Goal: Share content: Share content

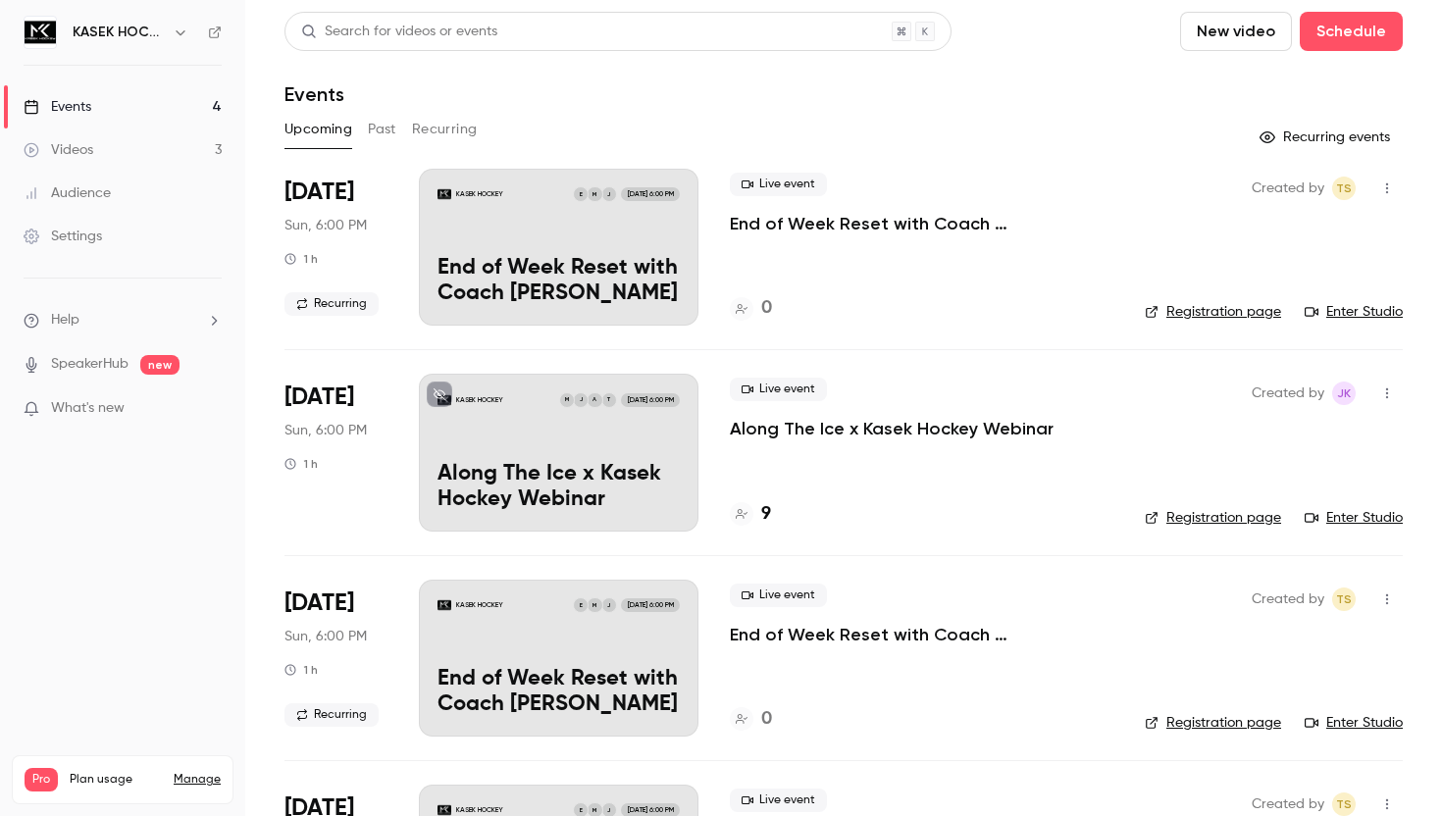
click at [593, 231] on div "KASEK HOCKEY J M E [DATE] 6:00 PM End of Week Reset with Coach [PERSON_NAME]" at bounding box center [559, 247] width 280 height 157
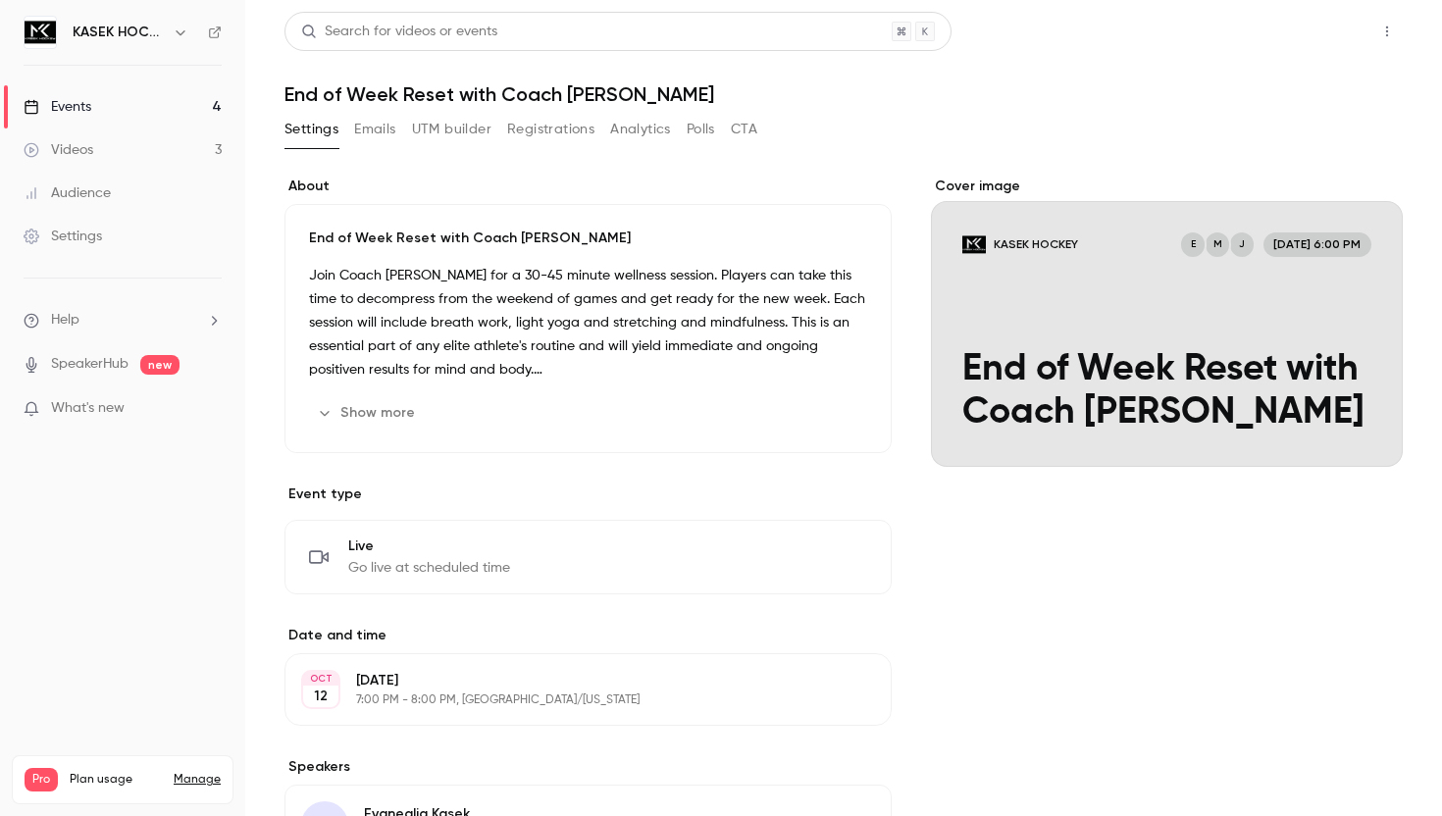
click at [1309, 36] on button "Share" at bounding box center [1316, 31] width 77 height 39
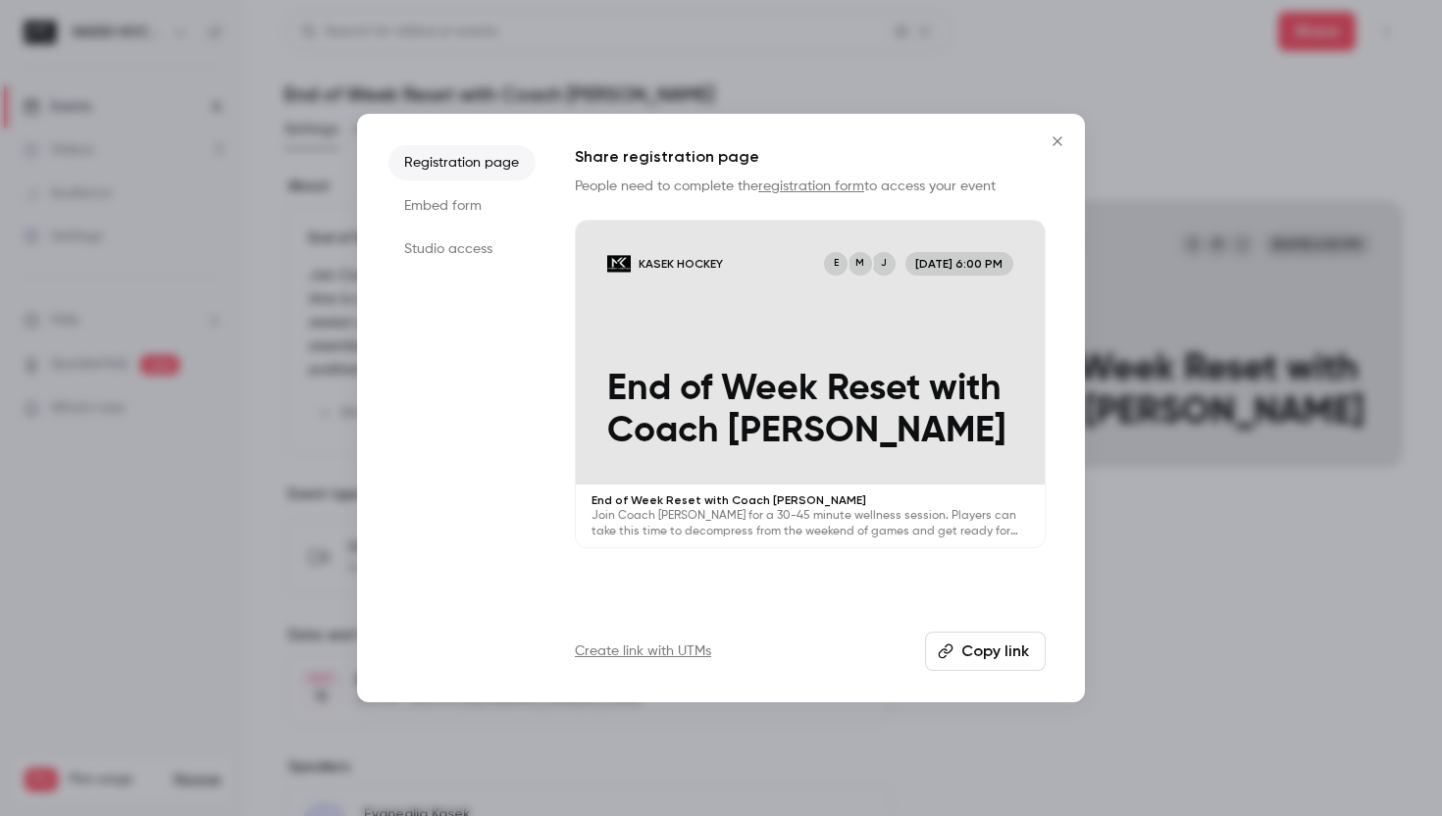
click at [994, 644] on button "Copy link" at bounding box center [985, 651] width 121 height 39
click at [1228, 524] on div at bounding box center [721, 408] width 1442 height 816
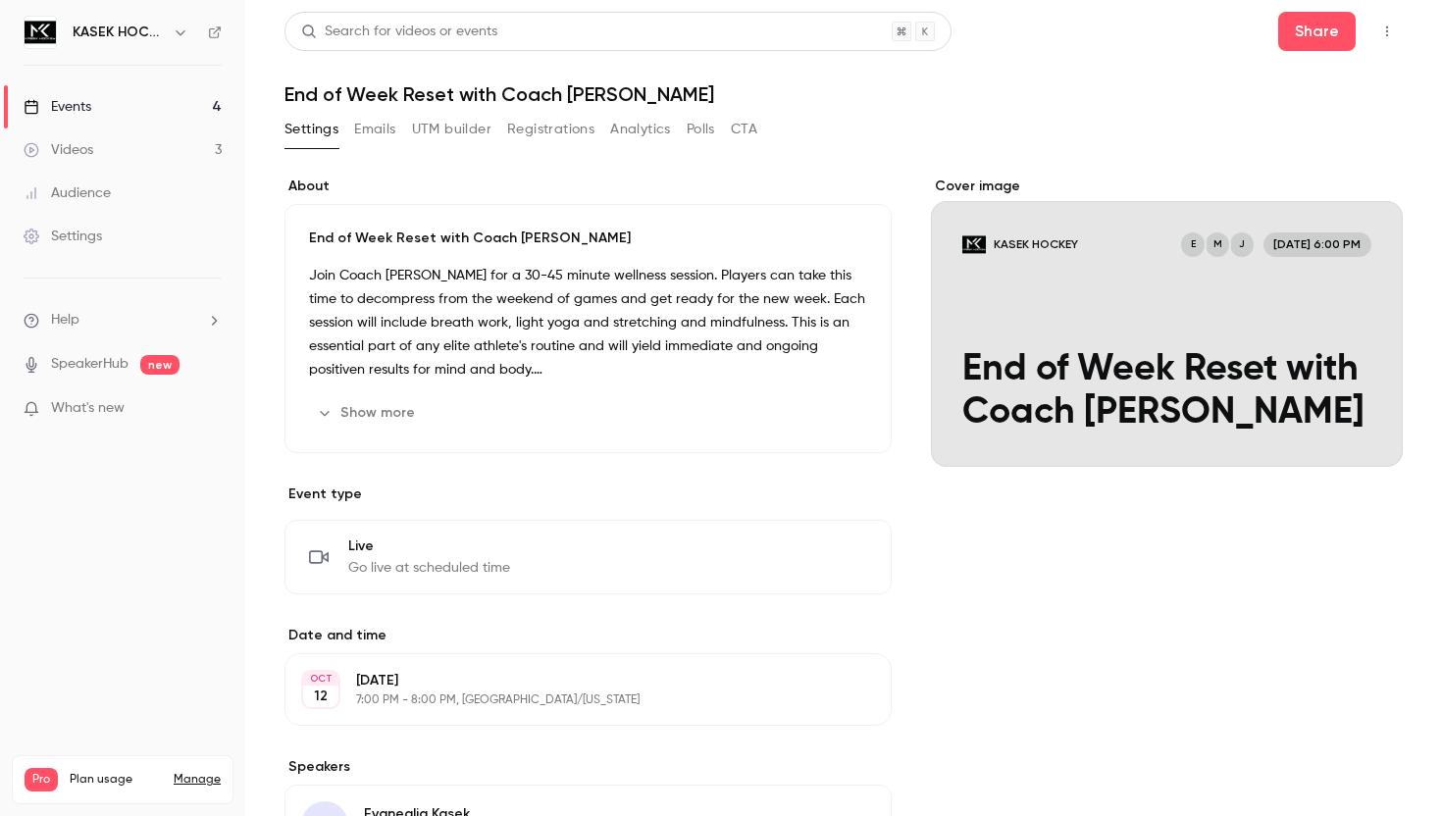
click at [103, 101] on link "Events 4" at bounding box center [122, 106] width 245 height 43
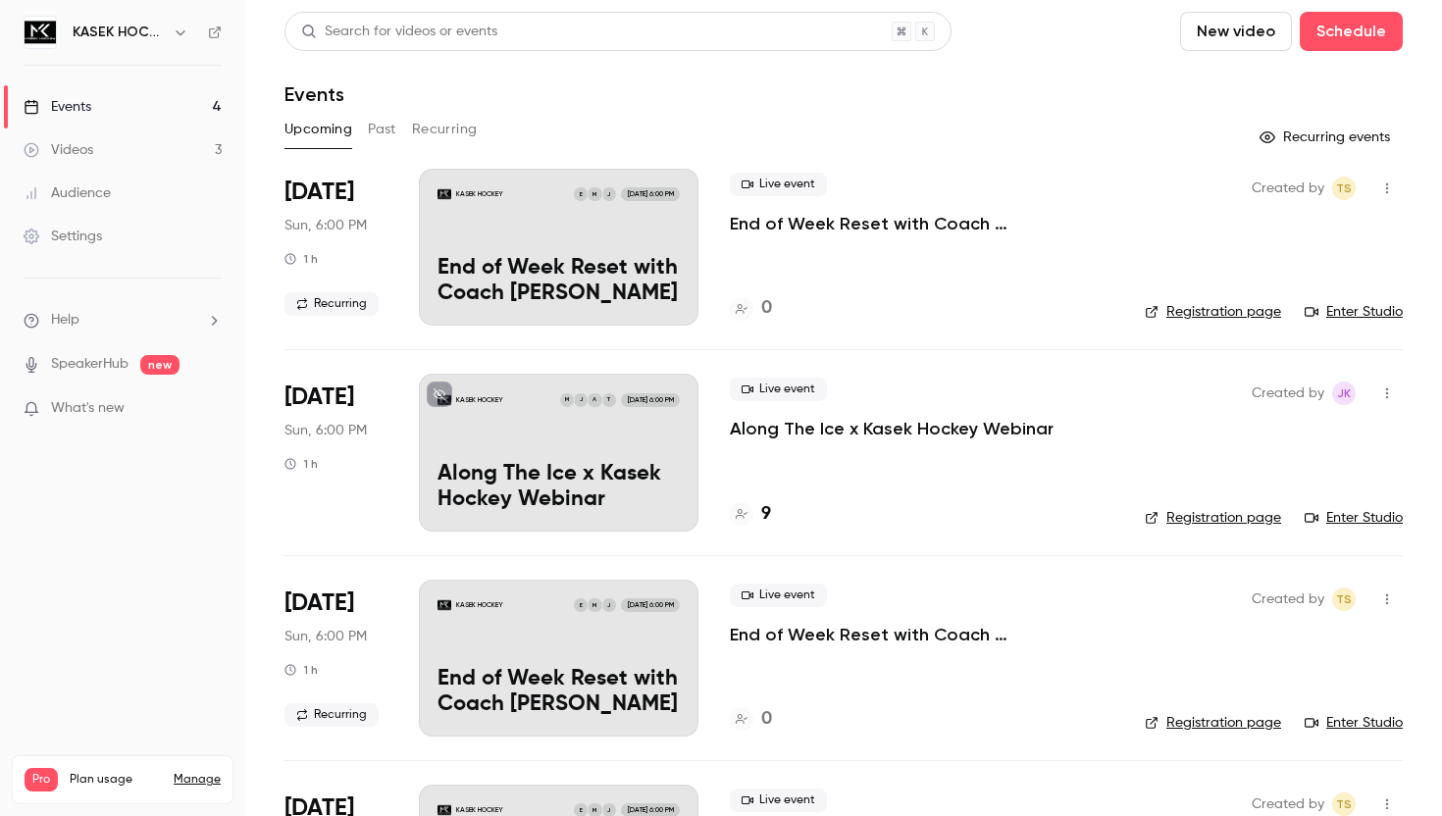
click at [571, 458] on div "KASEK HOCKEY T A J M [DATE] 6:00 PM Along The Ice x Kasek Hockey Webinar" at bounding box center [559, 452] width 280 height 157
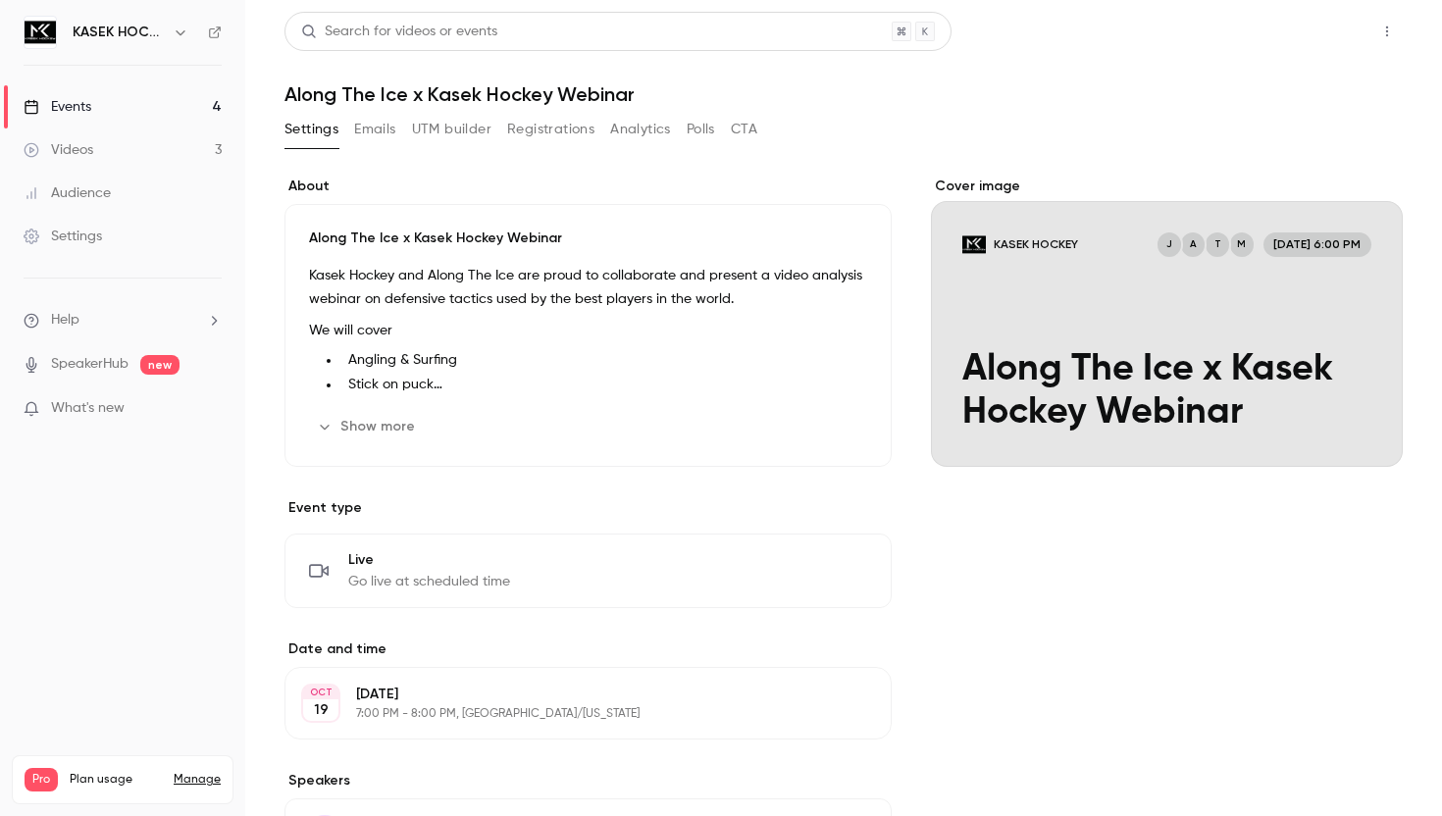
click at [1330, 26] on button "Share" at bounding box center [1316, 31] width 77 height 39
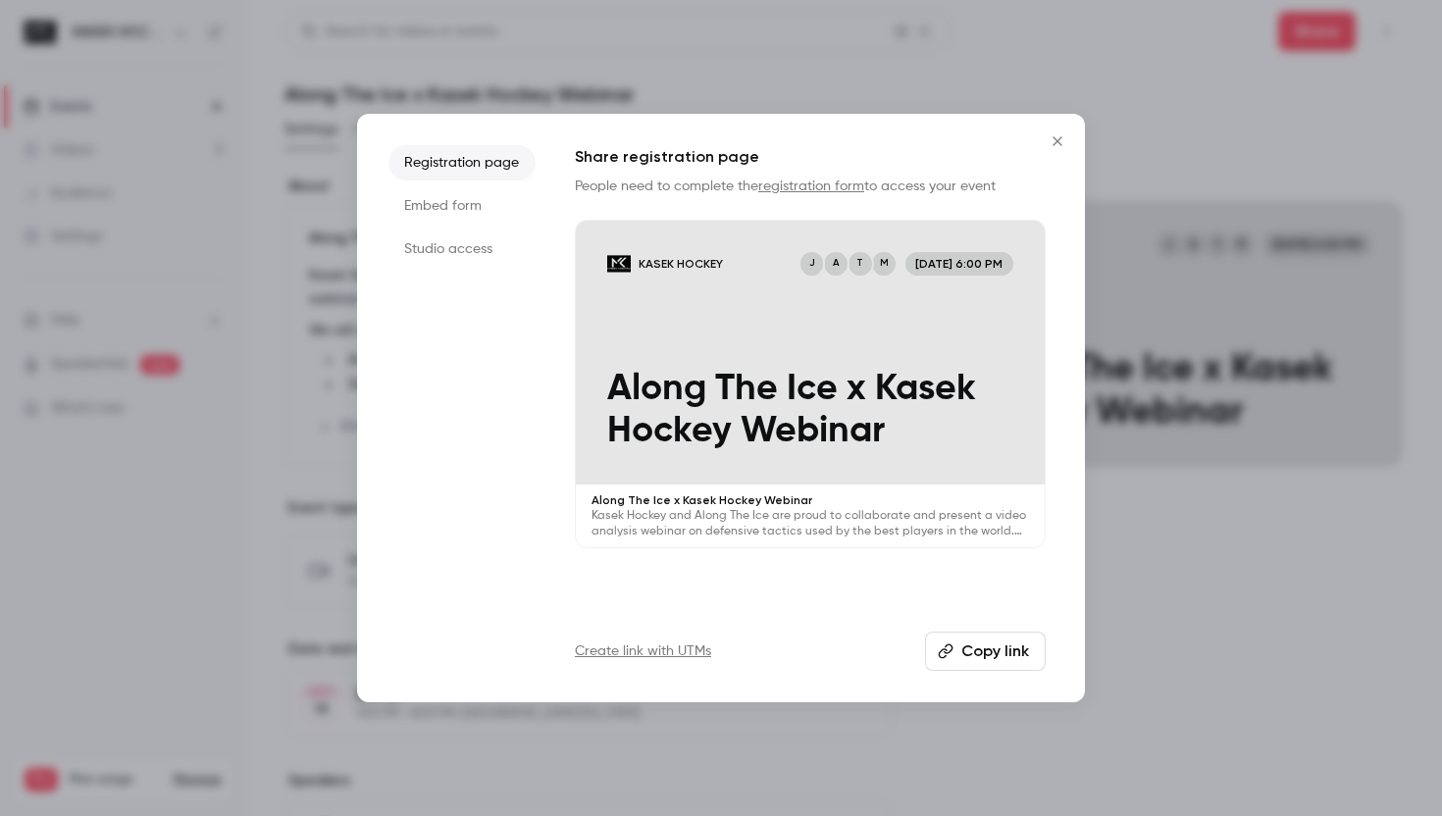
click at [979, 645] on button "Copy link" at bounding box center [985, 651] width 121 height 39
click at [1252, 650] on div at bounding box center [721, 408] width 1442 height 816
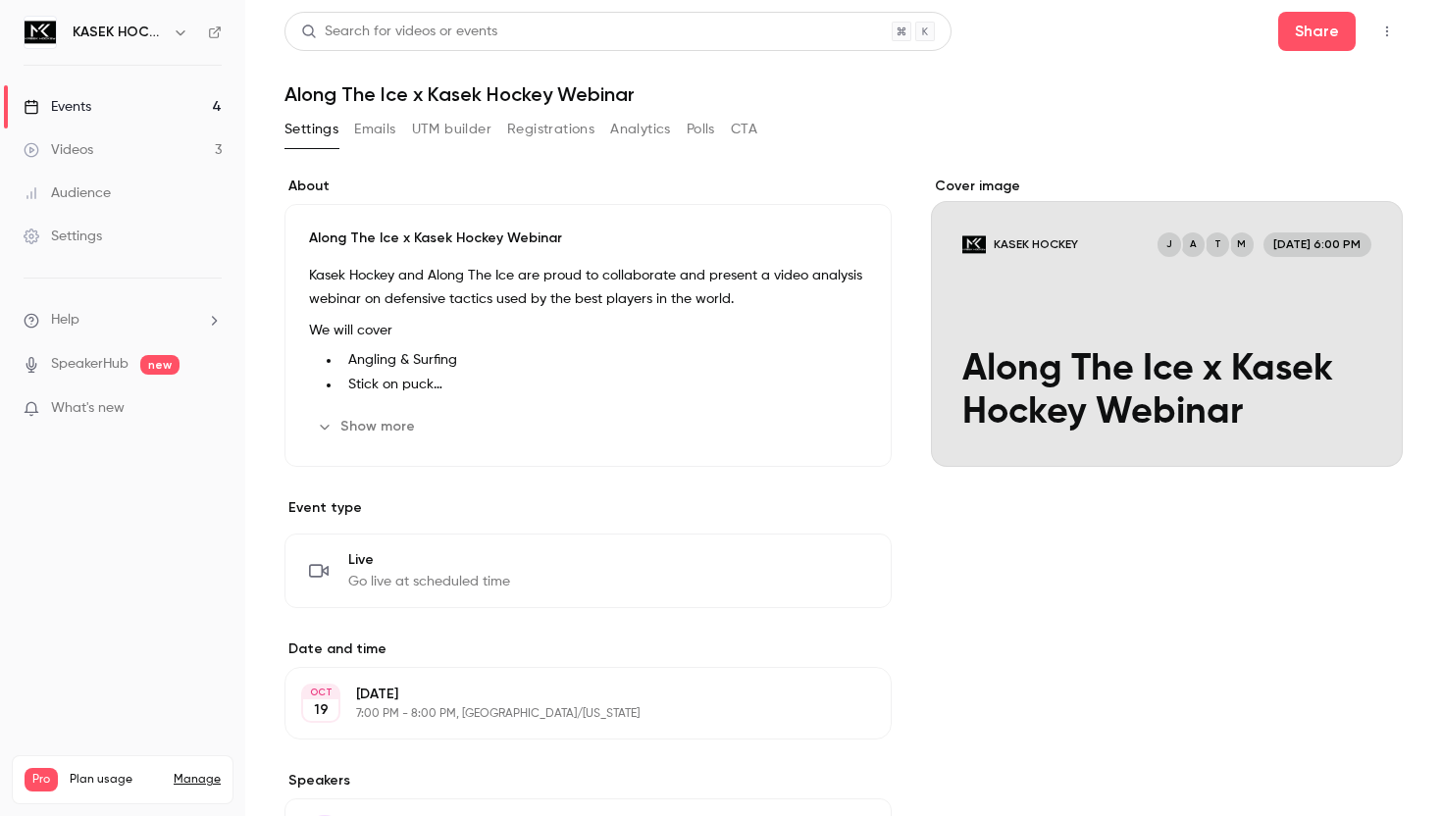
click at [337, 281] on p "Kasek Hockey and Along The Ice are proud to collaborate and present a video ana…" at bounding box center [588, 287] width 558 height 47
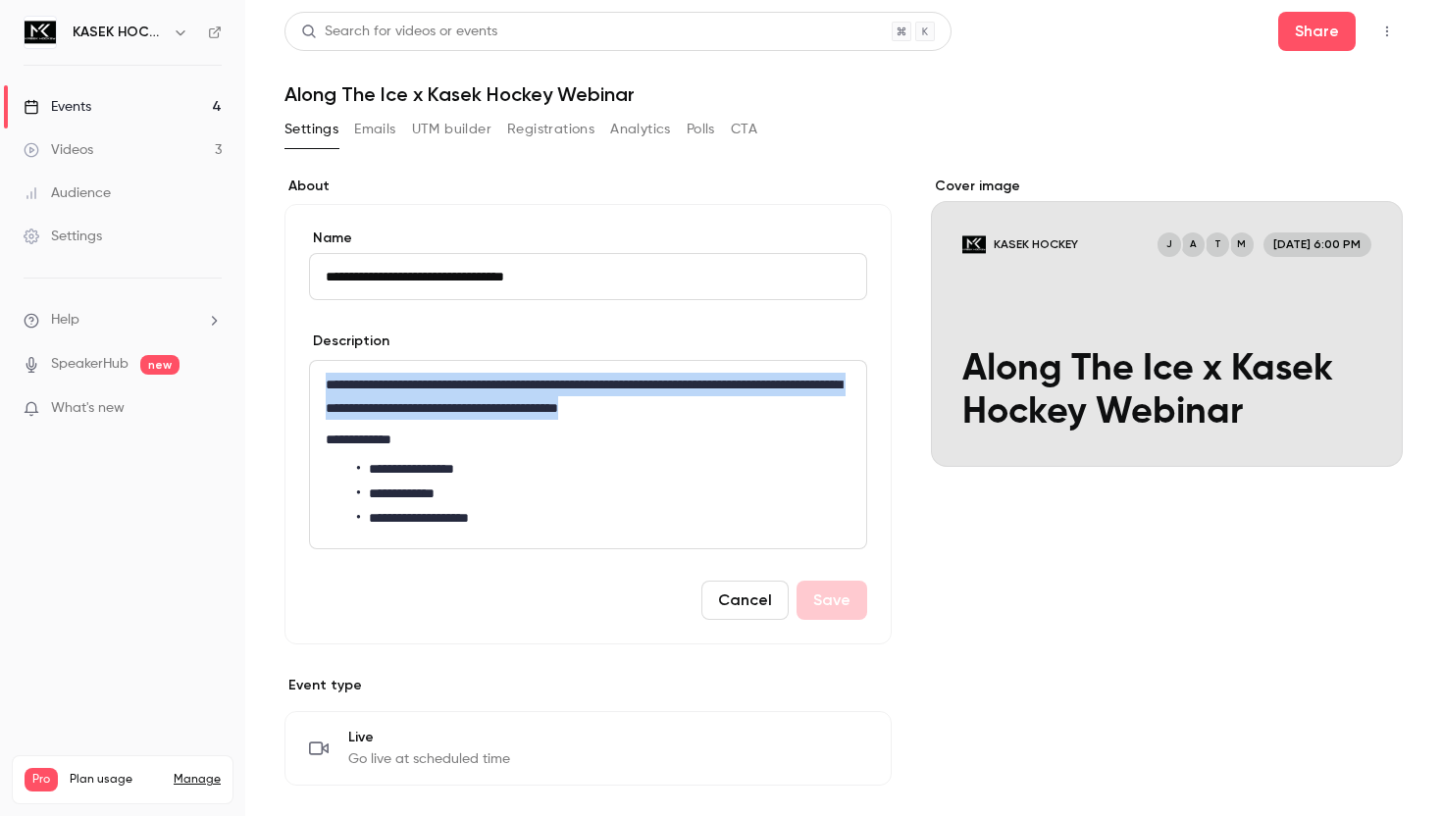
drag, startPoint x: 322, startPoint y: 383, endPoint x: 817, endPoint y: 400, distance: 495.6
click at [817, 400] on div "**********" at bounding box center [588, 454] width 556 height 187
copy p "**********"
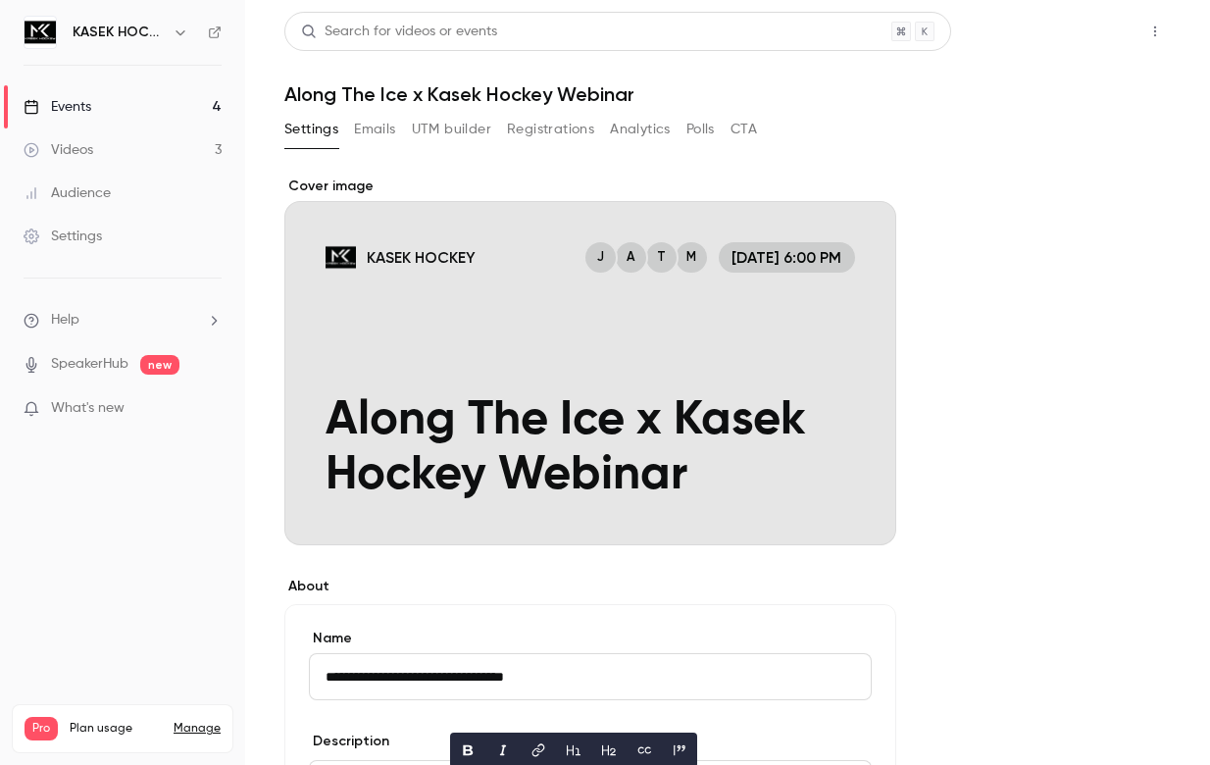
click at [1094, 32] on button "Share" at bounding box center [1085, 31] width 77 height 39
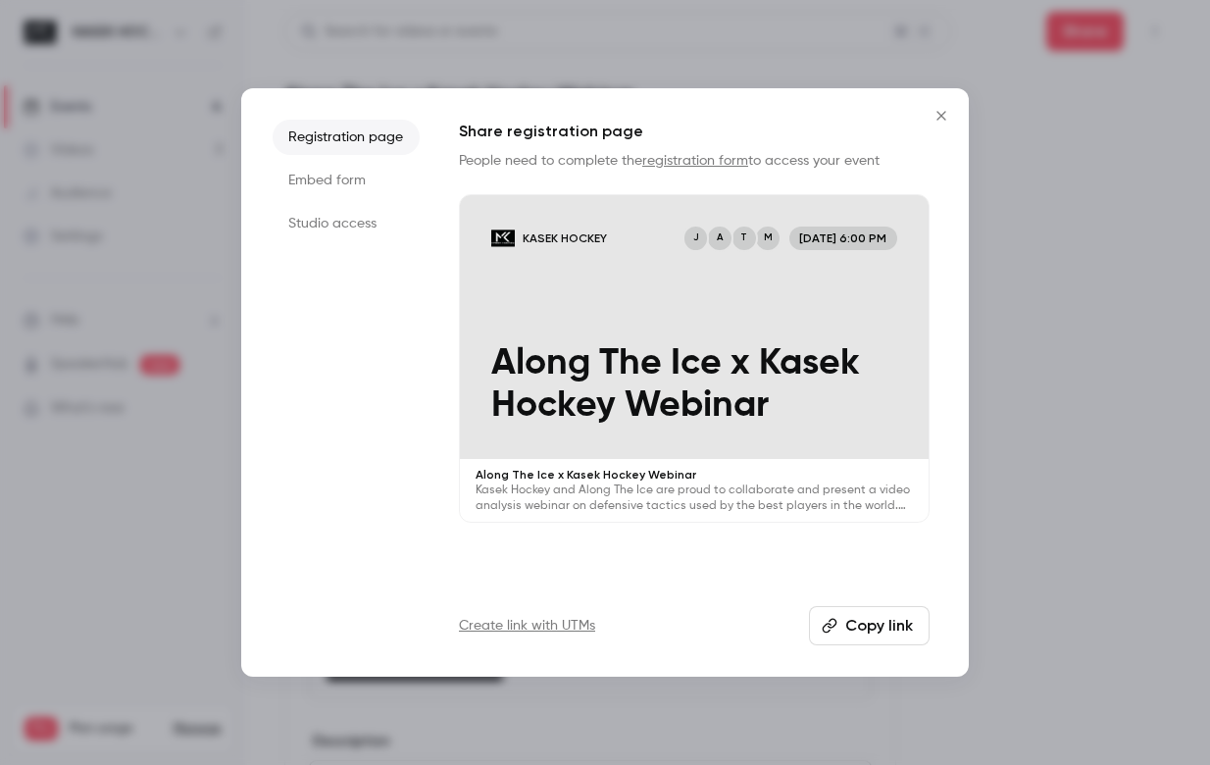
click at [1030, 163] on div at bounding box center [605, 382] width 1210 height 765
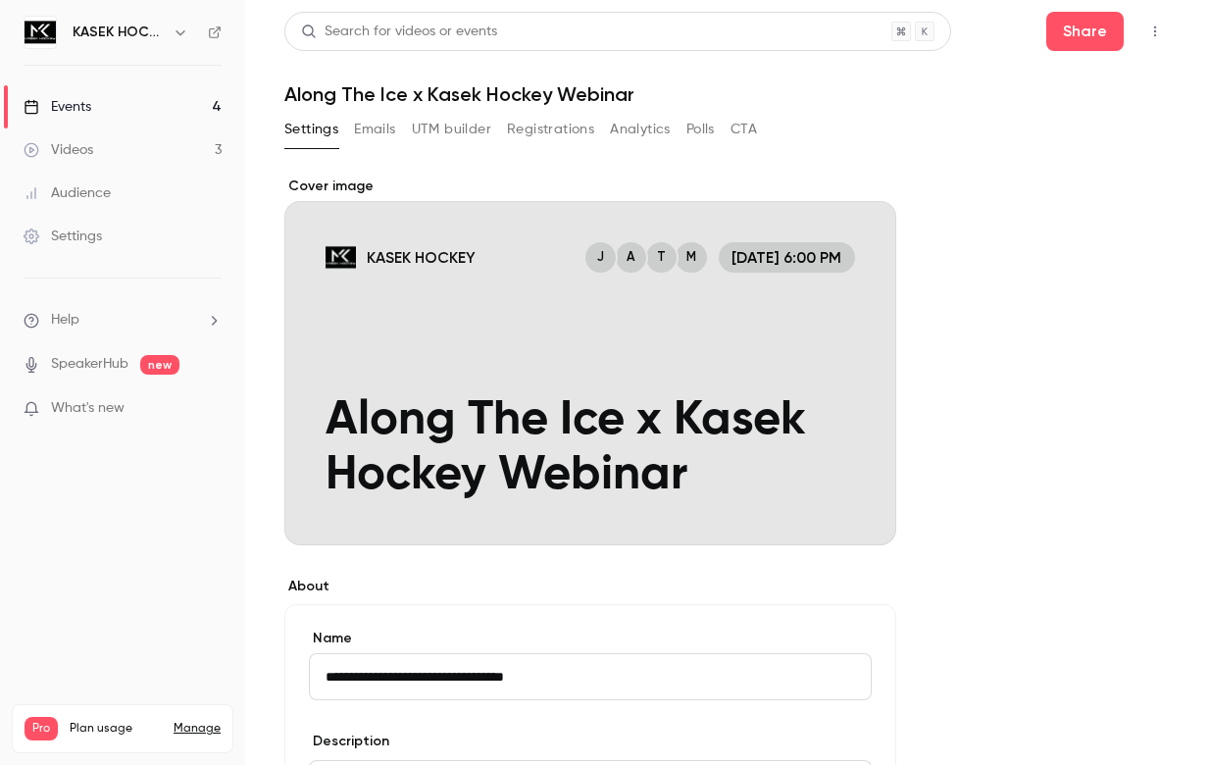
click at [118, 100] on link "Events 4" at bounding box center [122, 106] width 245 height 43
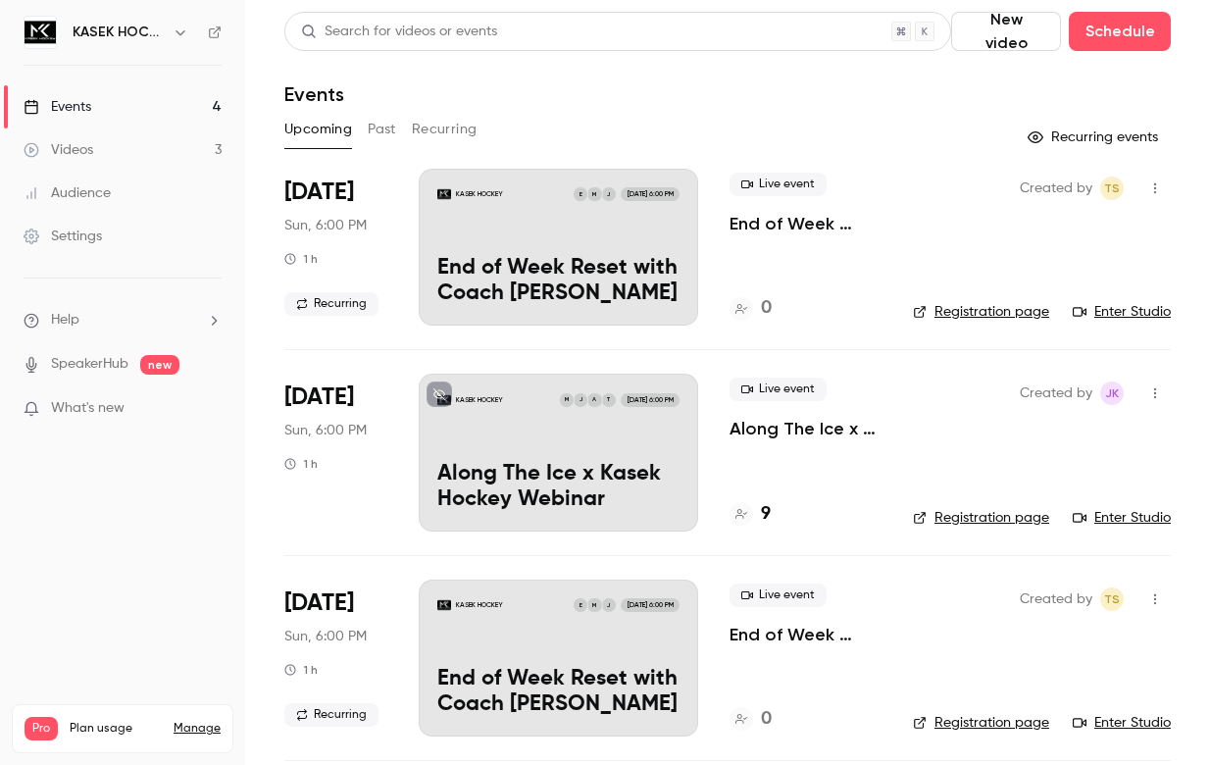
click at [530, 205] on div "KASEK HOCKEY J M E [DATE] 6:00 PM End of Week Reset with Coach [PERSON_NAME]" at bounding box center [559, 247] width 280 height 157
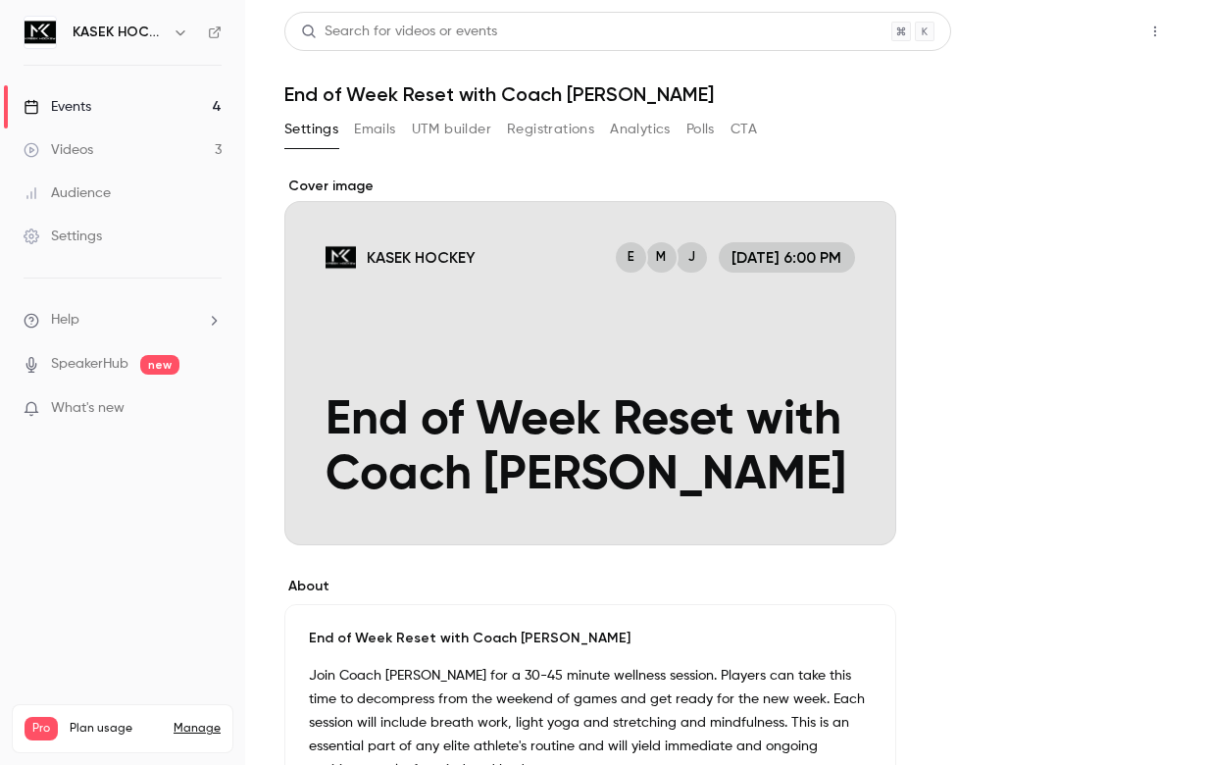
click at [1096, 27] on button "Share" at bounding box center [1085, 31] width 77 height 39
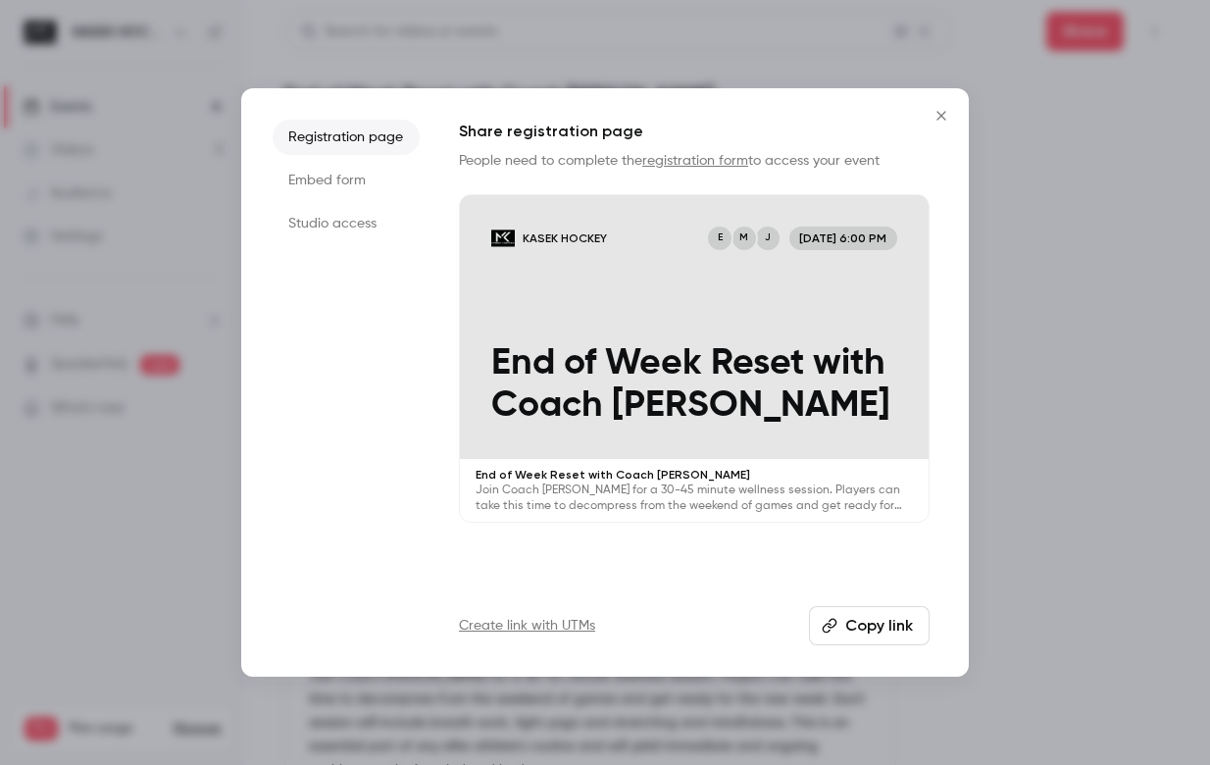
click at [876, 634] on button "Copy link" at bounding box center [869, 625] width 121 height 39
